Goal: Check status

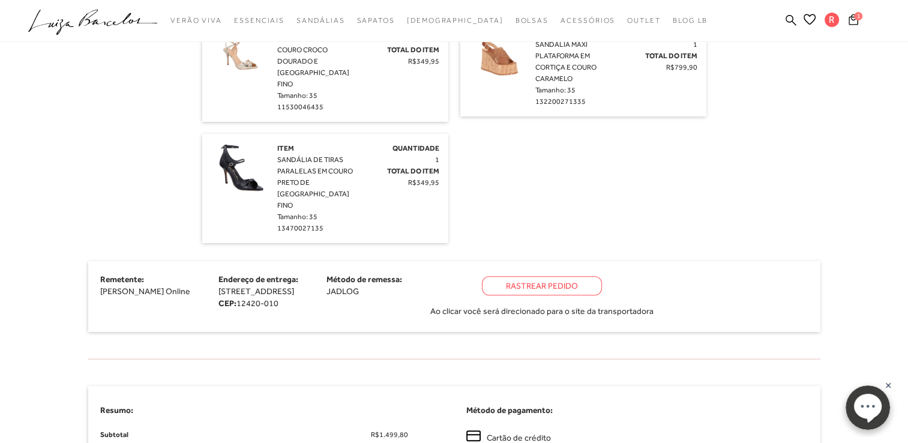
click at [602, 276] on div "Rastrear Pedido" at bounding box center [542, 285] width 120 height 19
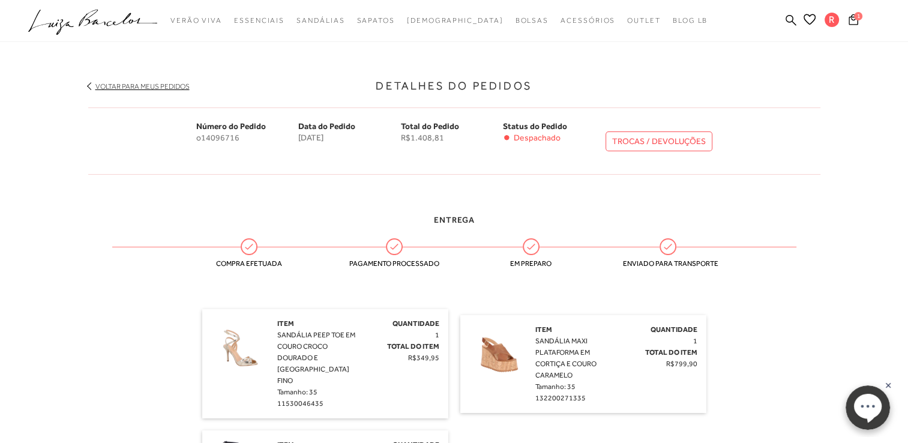
scroll to position [139, 0]
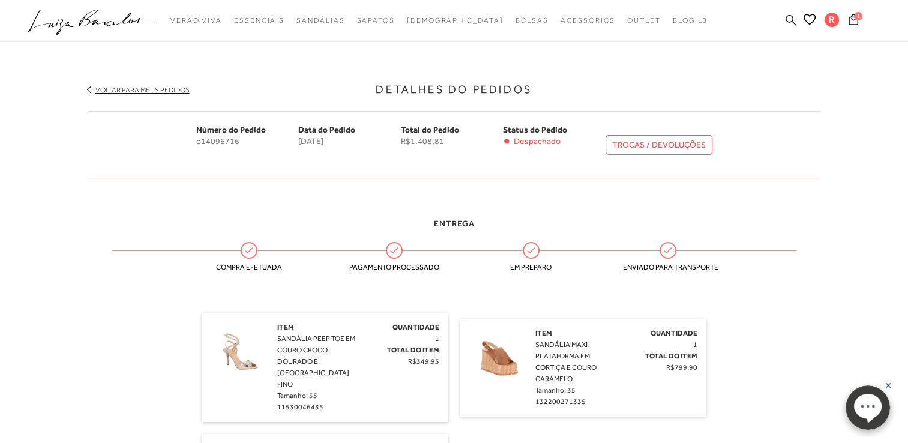
click at [659, 146] on link "TROCAS / DEVOLUÇÕES" at bounding box center [659, 145] width 107 height 20
click at [654, 140] on link "TROCAS / DEVOLUÇÕES" at bounding box center [659, 145] width 107 height 20
drag, startPoint x: 241, startPoint y: 143, endPoint x: 193, endPoint y: 144, distance: 48.6
click at [193, 144] on div "Número do Pedido o14096716 Data do Pedido [DATE] Total do Pedido R$1.408,81 Sta…" at bounding box center [454, 144] width 732 height 67
copy span "o14096716"
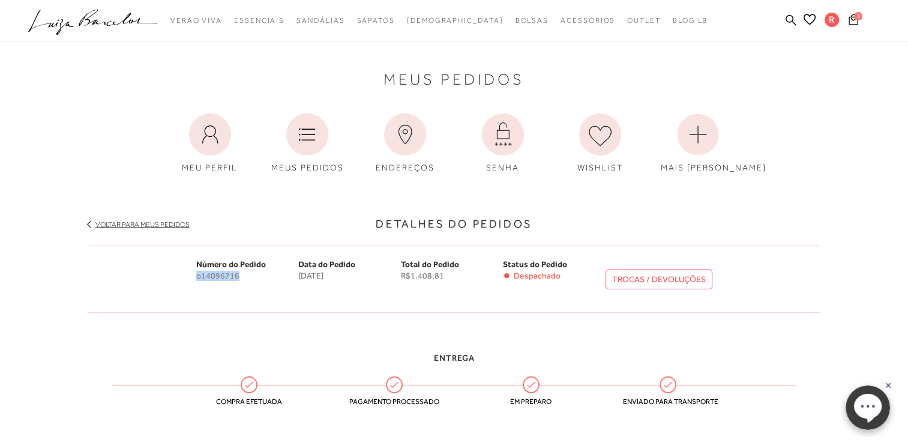
scroll to position [0, 0]
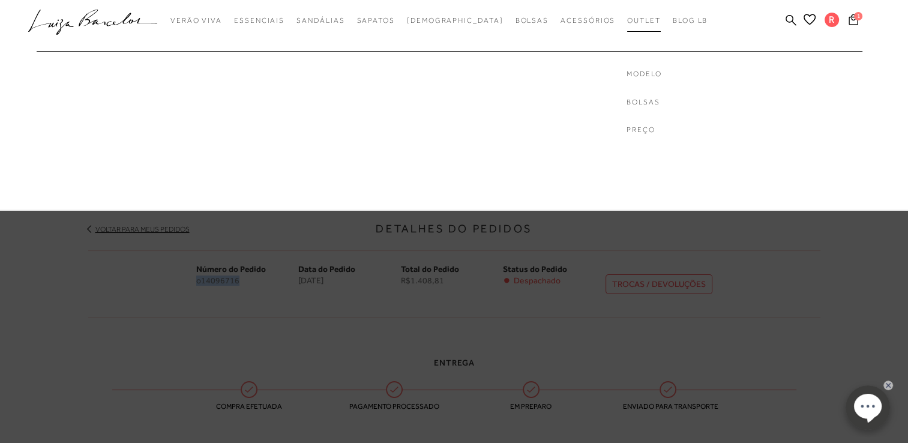
click at [627, 19] on span "Outlet" at bounding box center [644, 20] width 34 height 8
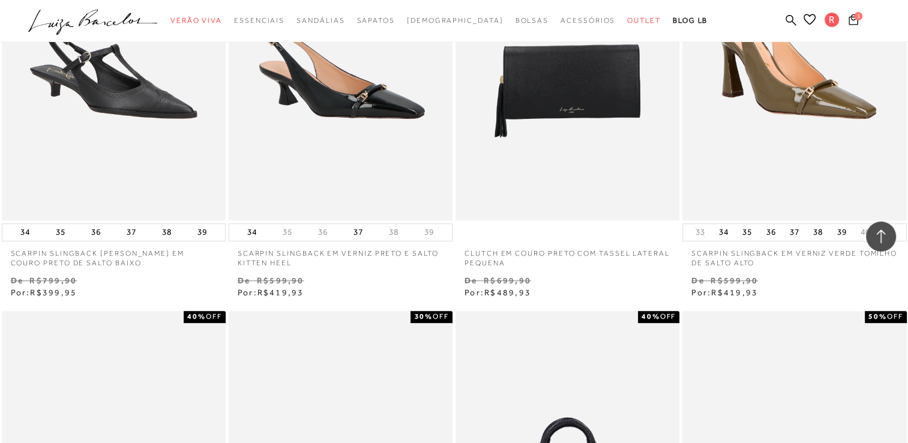
scroll to position [1021, 0]
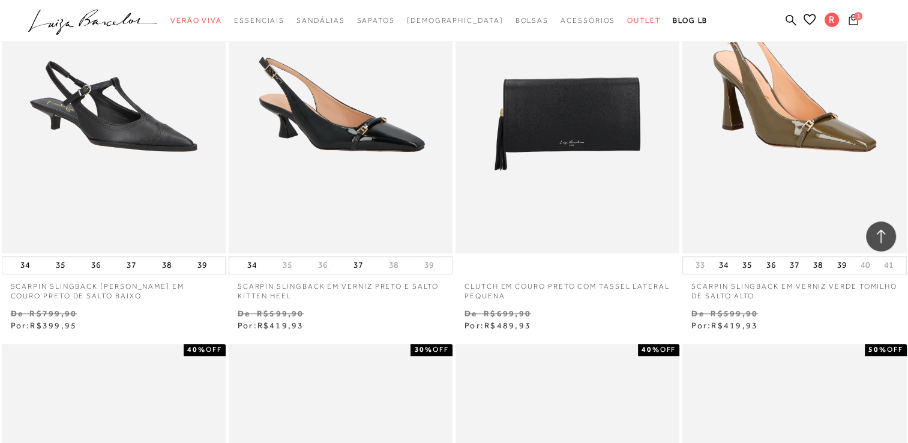
click at [857, 22] on icon at bounding box center [854, 19] width 10 height 11
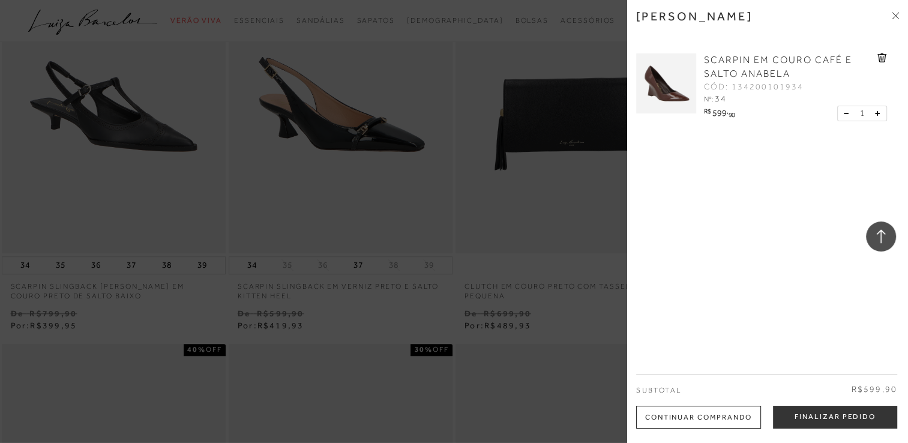
click at [895, 16] on icon at bounding box center [895, 15] width 7 height 7
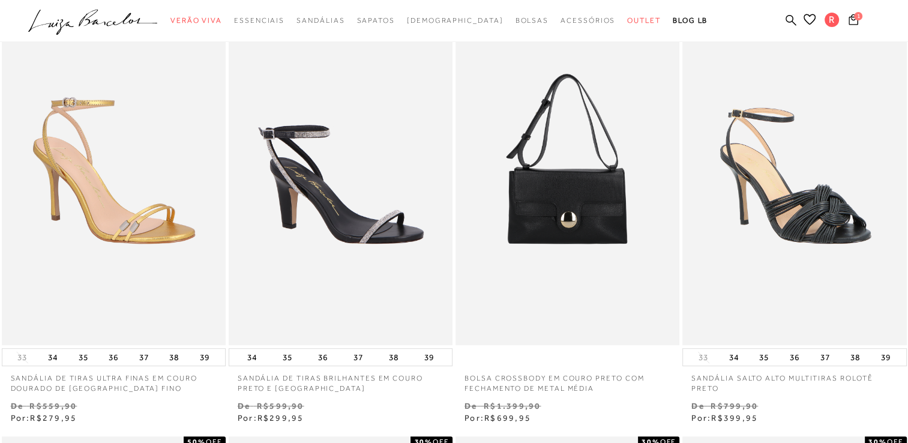
scroll to position [420, 0]
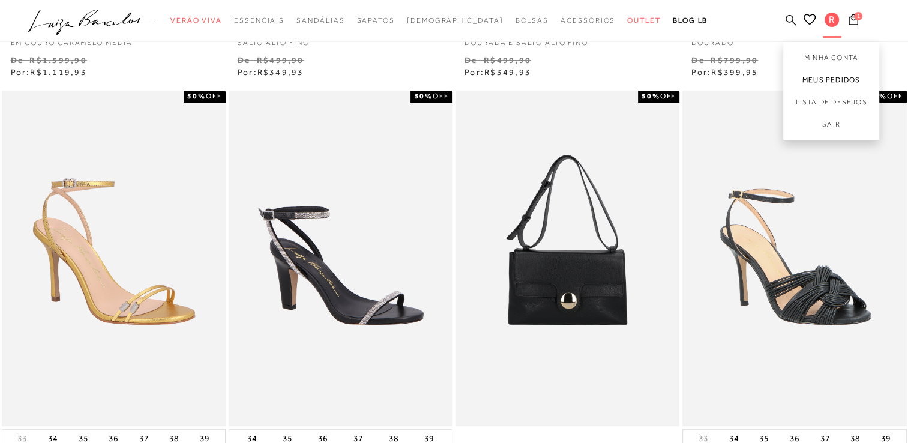
click at [828, 79] on link "Meus Pedidos" at bounding box center [832, 80] width 96 height 22
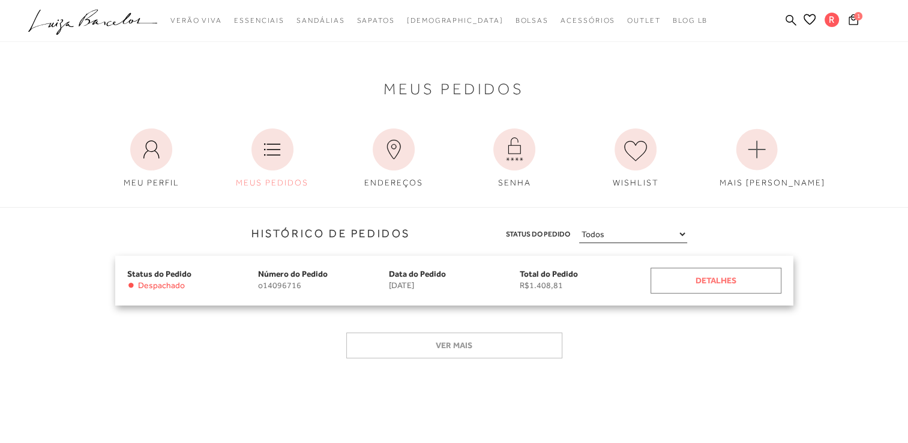
click at [719, 284] on div "Detalhes" at bounding box center [716, 281] width 131 height 26
